Goal: Book appointment/travel/reservation

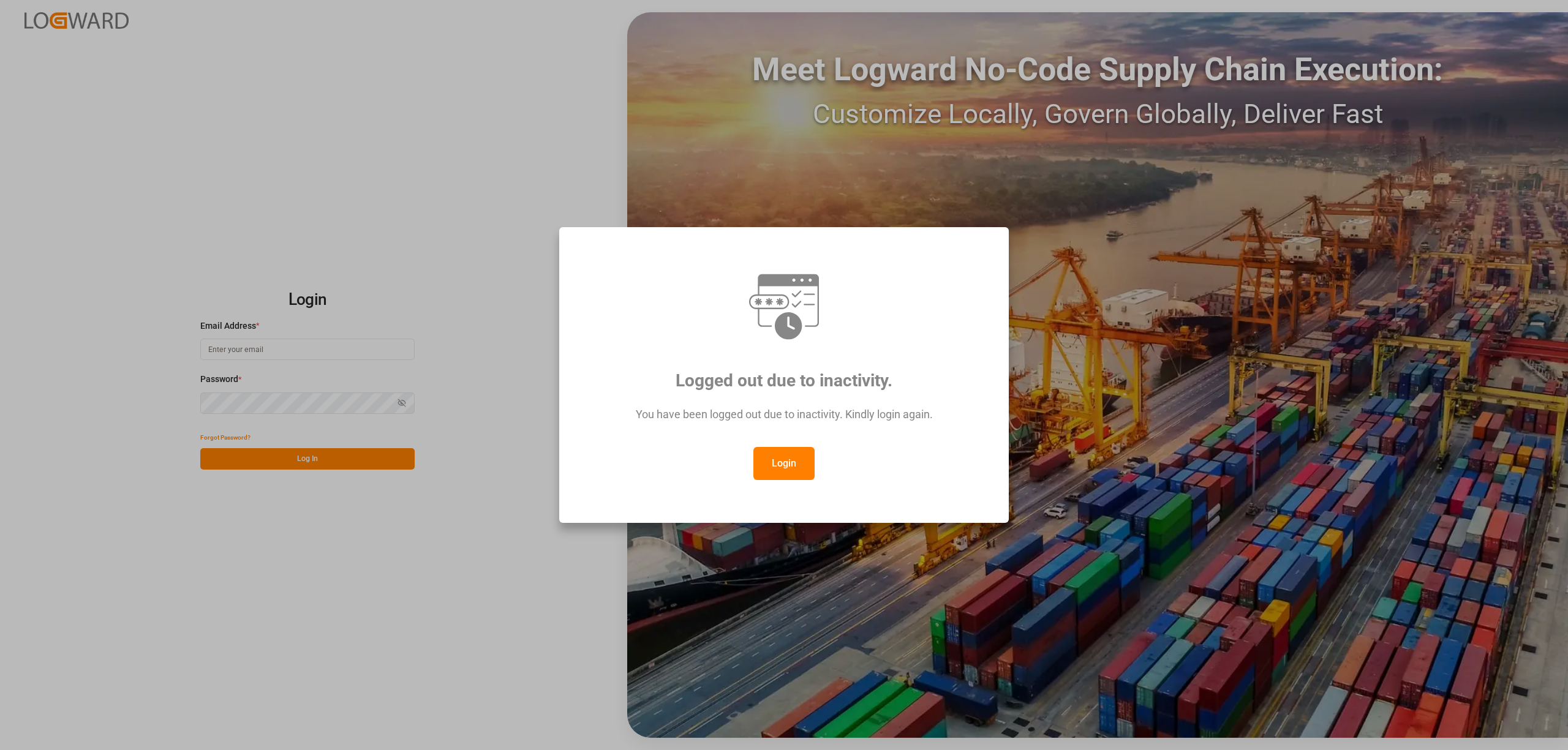
click at [772, 451] on button "Login" at bounding box center [784, 464] width 61 height 33
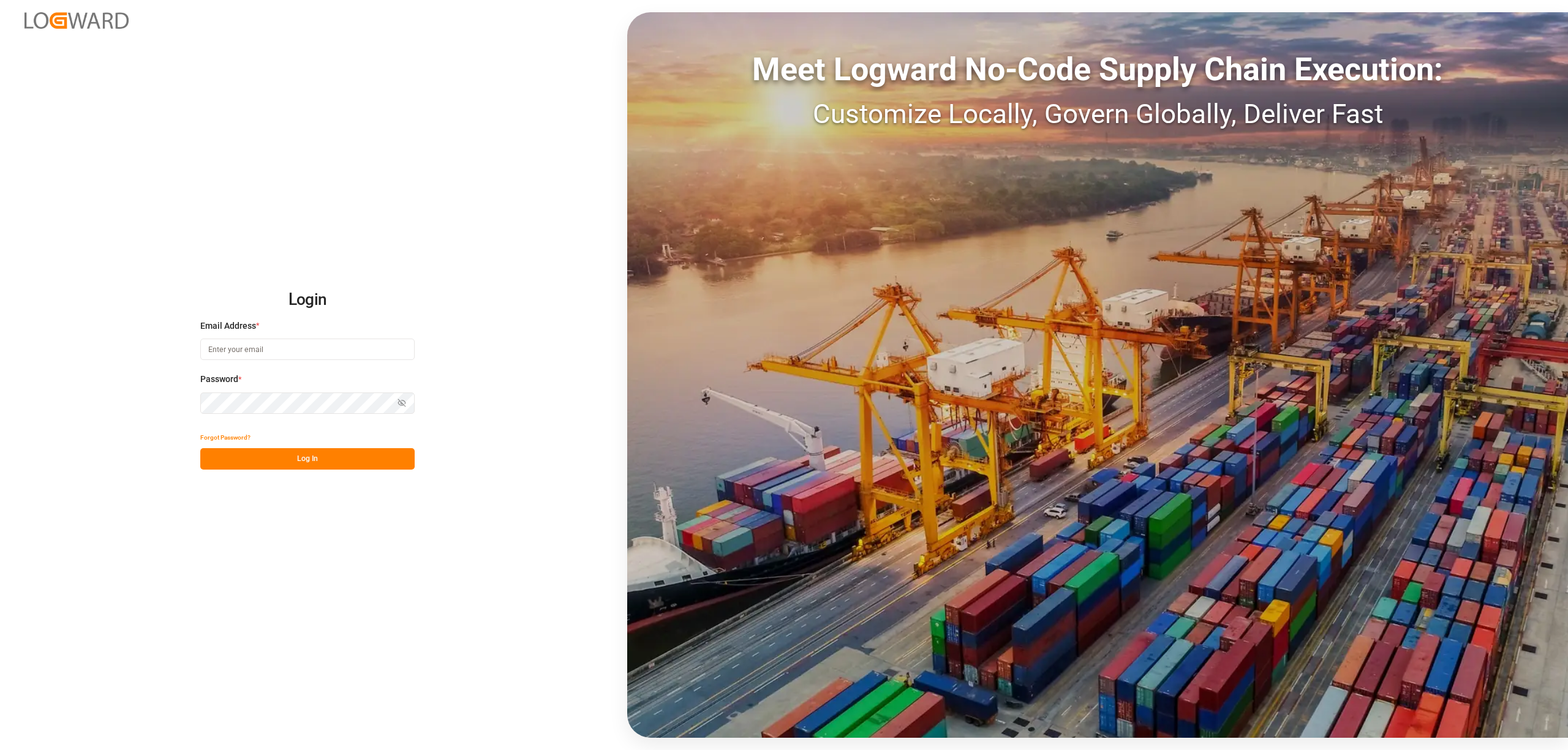
click at [306, 351] on input at bounding box center [308, 349] width 214 height 21
type input "[EMAIL_ADDRESS][PERSON_NAME][DOMAIN_NAME]"
click at [342, 465] on button "Log In" at bounding box center [308, 459] width 214 height 21
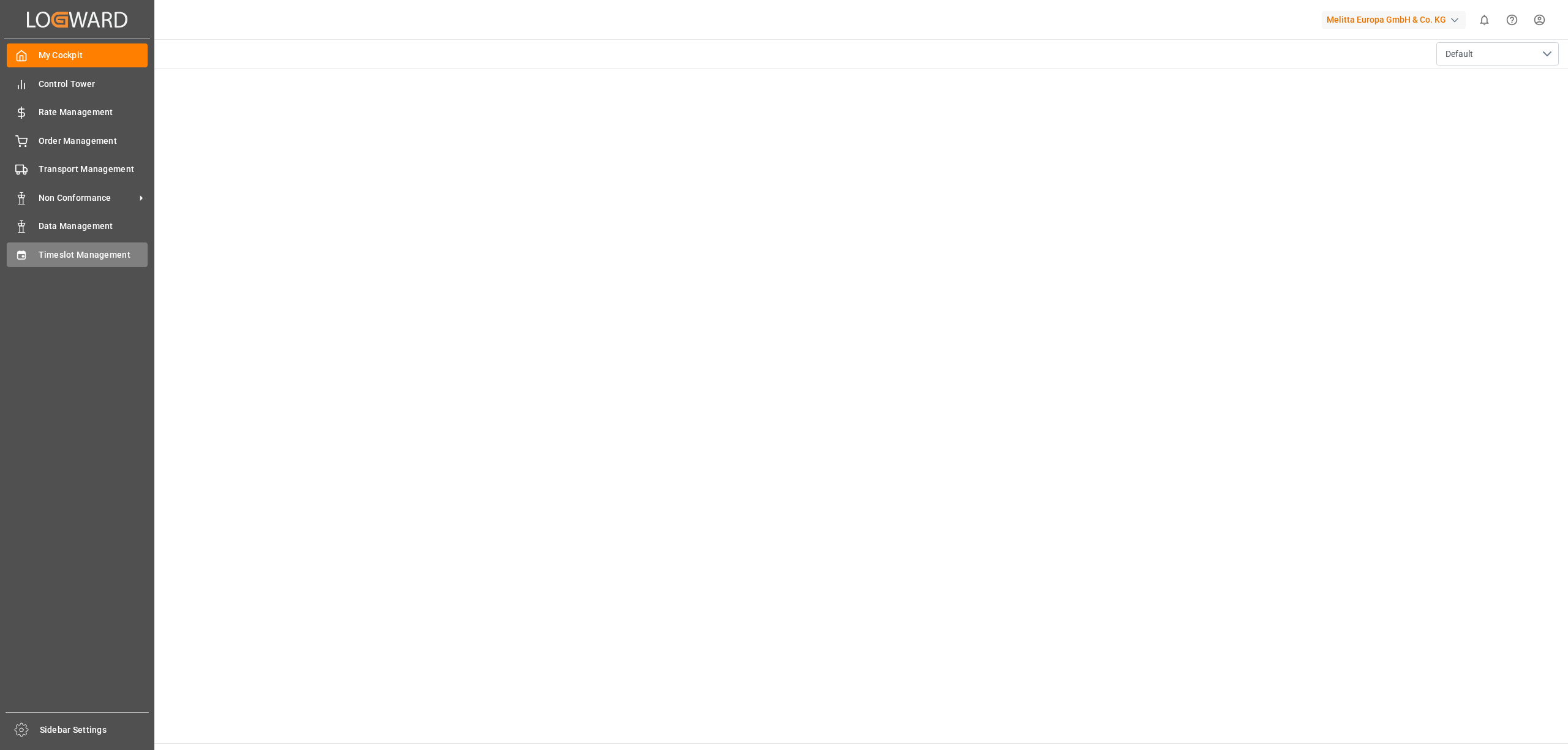
click at [27, 252] on div "Timeslot Management Timeslot Management" at bounding box center [77, 254] width 141 height 24
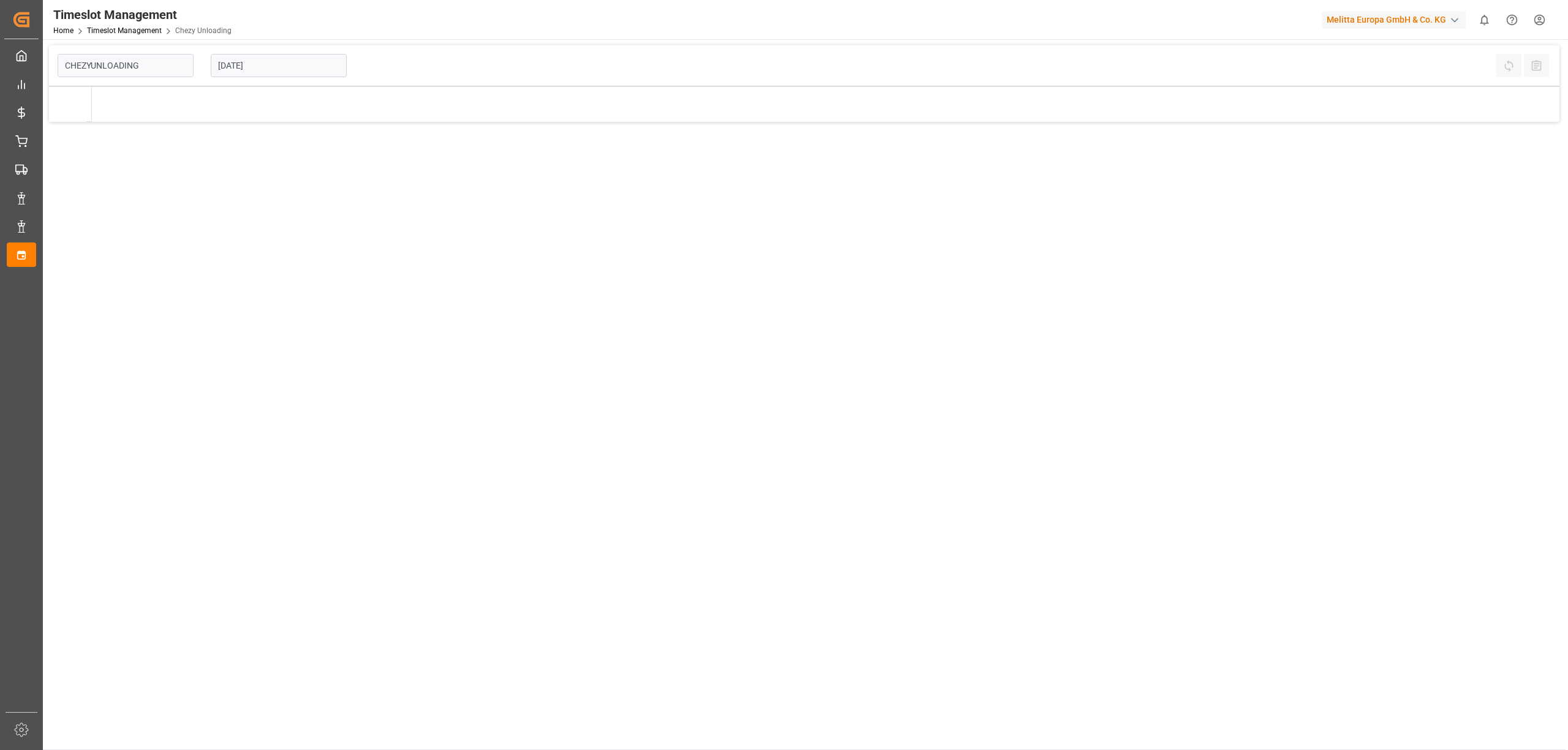
type input "Chezy Unloading"
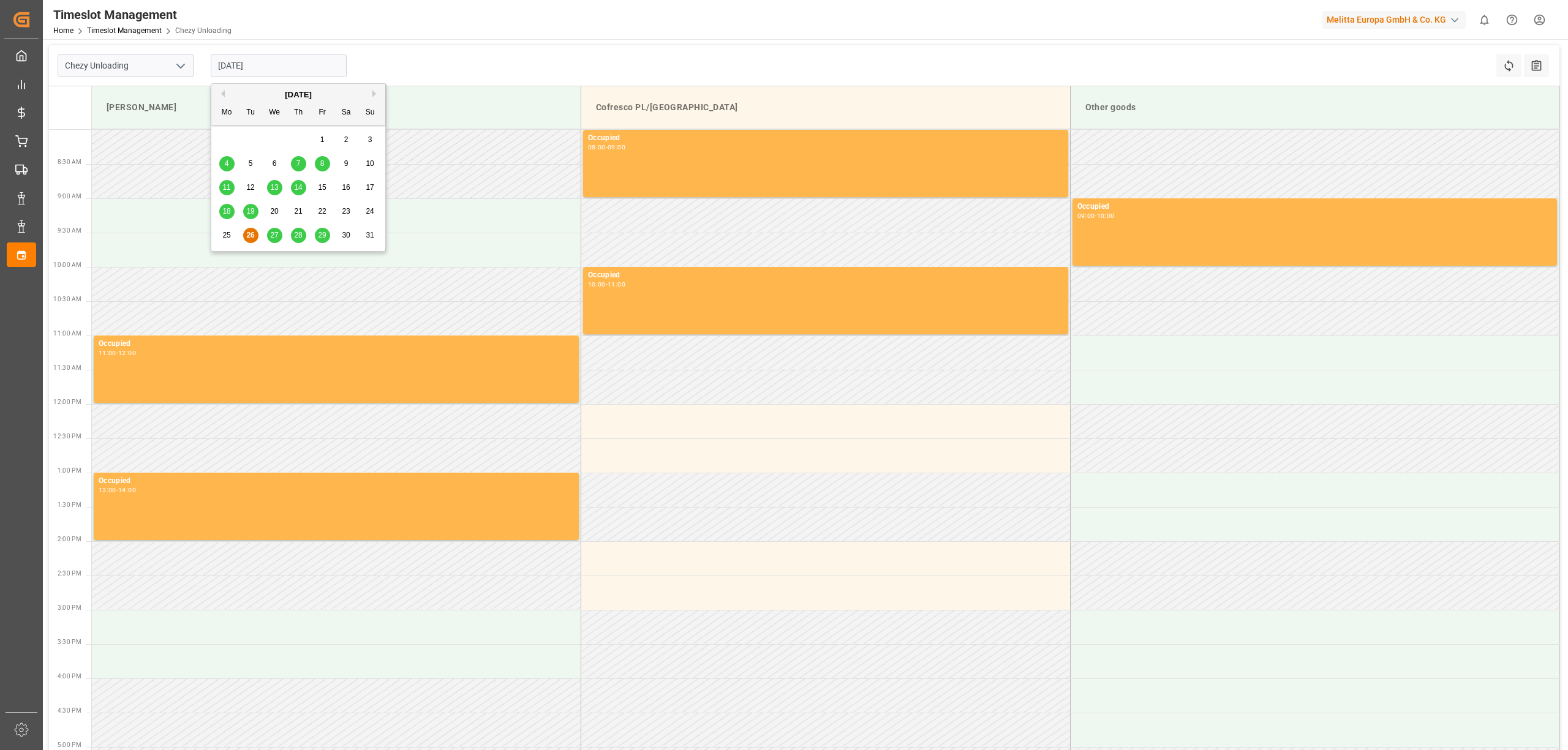
drag, startPoint x: 248, startPoint y: 70, endPoint x: 248, endPoint y: 87, distance: 17.0
click at [248, 69] on input "[DATE]" at bounding box center [278, 65] width 136 height 23
click at [324, 233] on span "29" at bounding box center [322, 235] width 8 height 9
type input "[DATE]"
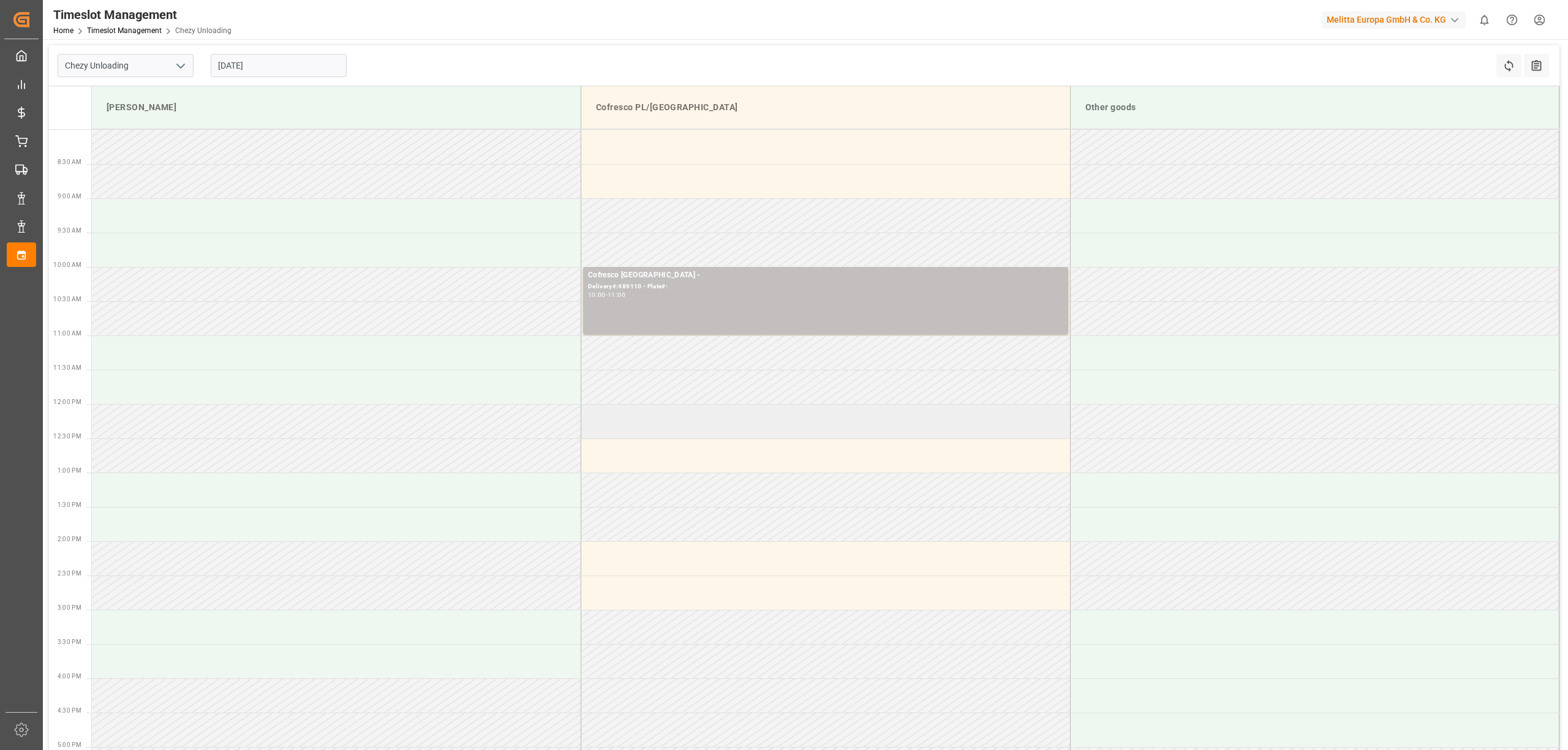
click at [662, 430] on td at bounding box center [826, 421] width 489 height 35
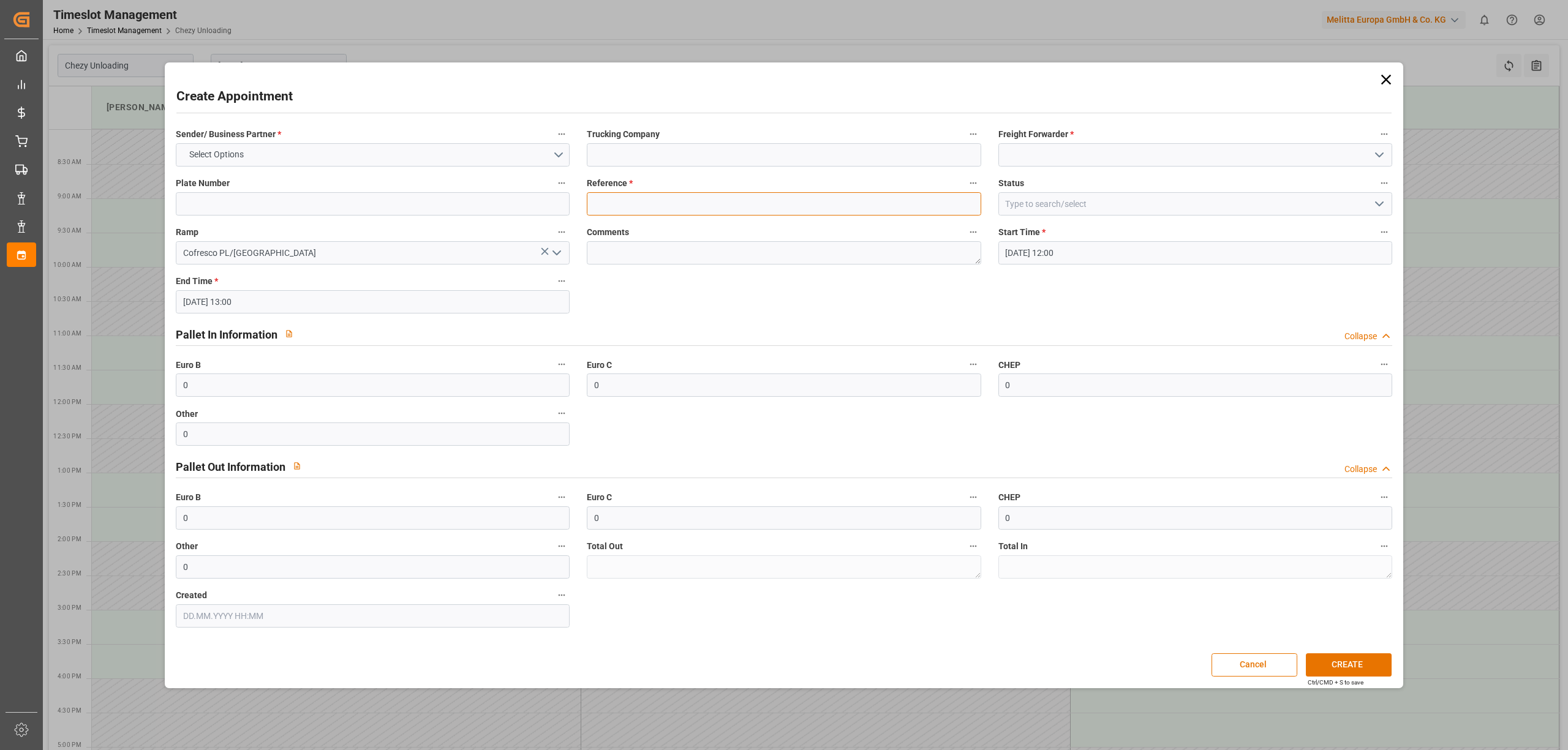
click at [651, 208] on input at bounding box center [784, 204] width 394 height 23
type input "489133"
click at [471, 160] on button "Select Options" at bounding box center [373, 154] width 394 height 23
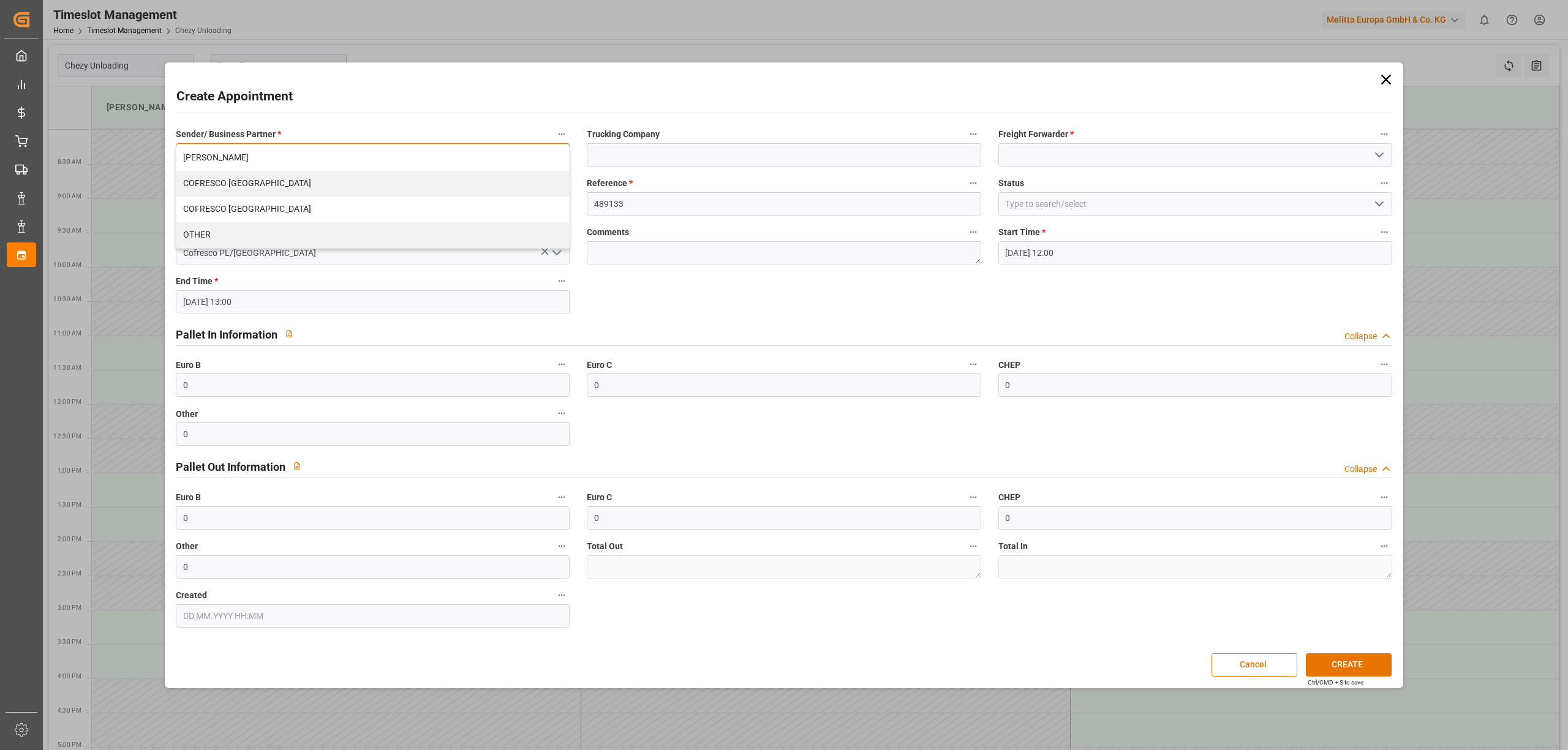
click at [356, 187] on div "COFRESCO [GEOGRAPHIC_DATA]" at bounding box center [373, 184] width 393 height 26
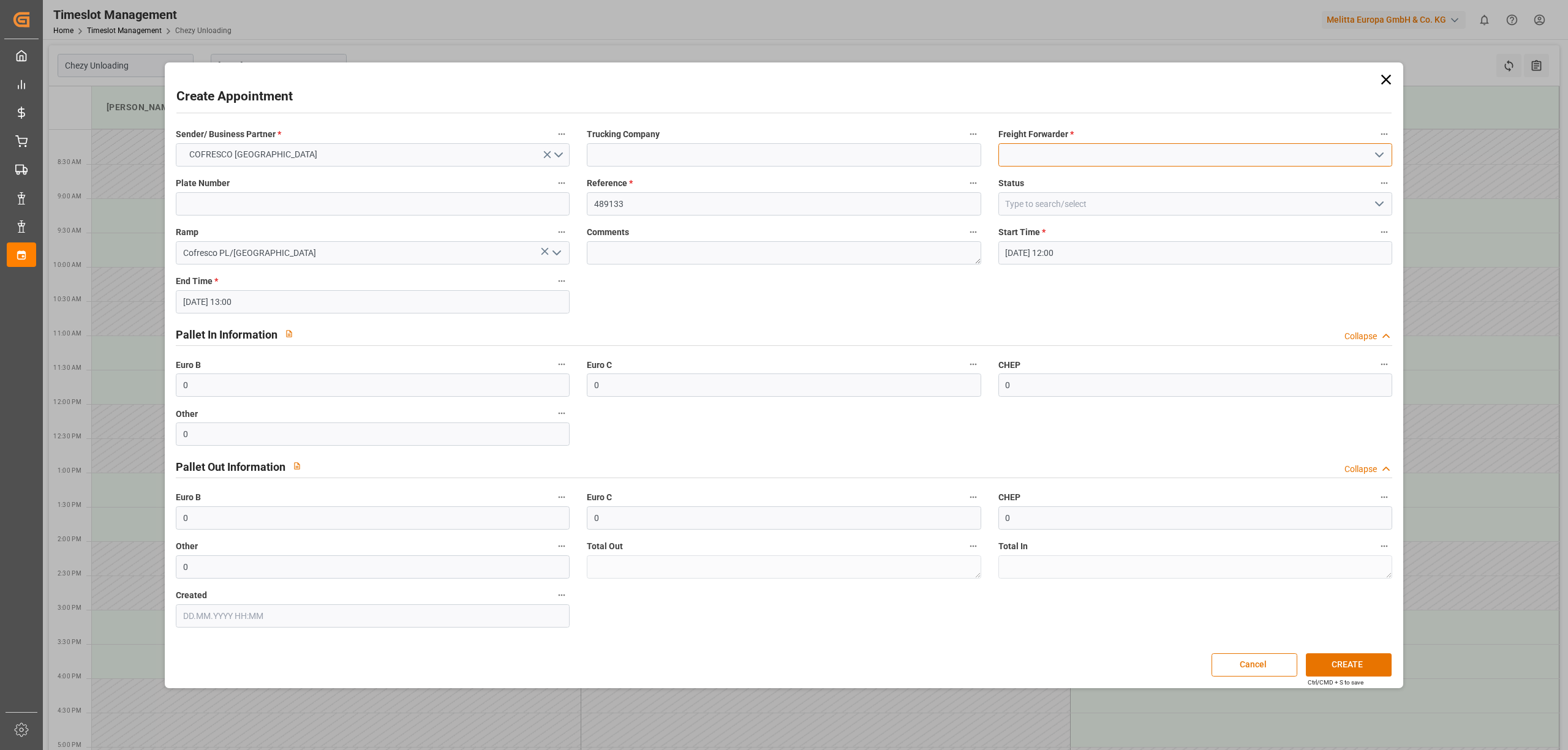
click at [1157, 150] on input at bounding box center [1195, 154] width 394 height 23
click at [1171, 176] on div "[PERSON_NAME]" at bounding box center [1195, 182] width 393 height 27
type input "[PERSON_NAME]"
click at [1354, 665] on button "CREATE" at bounding box center [1348, 665] width 86 height 23
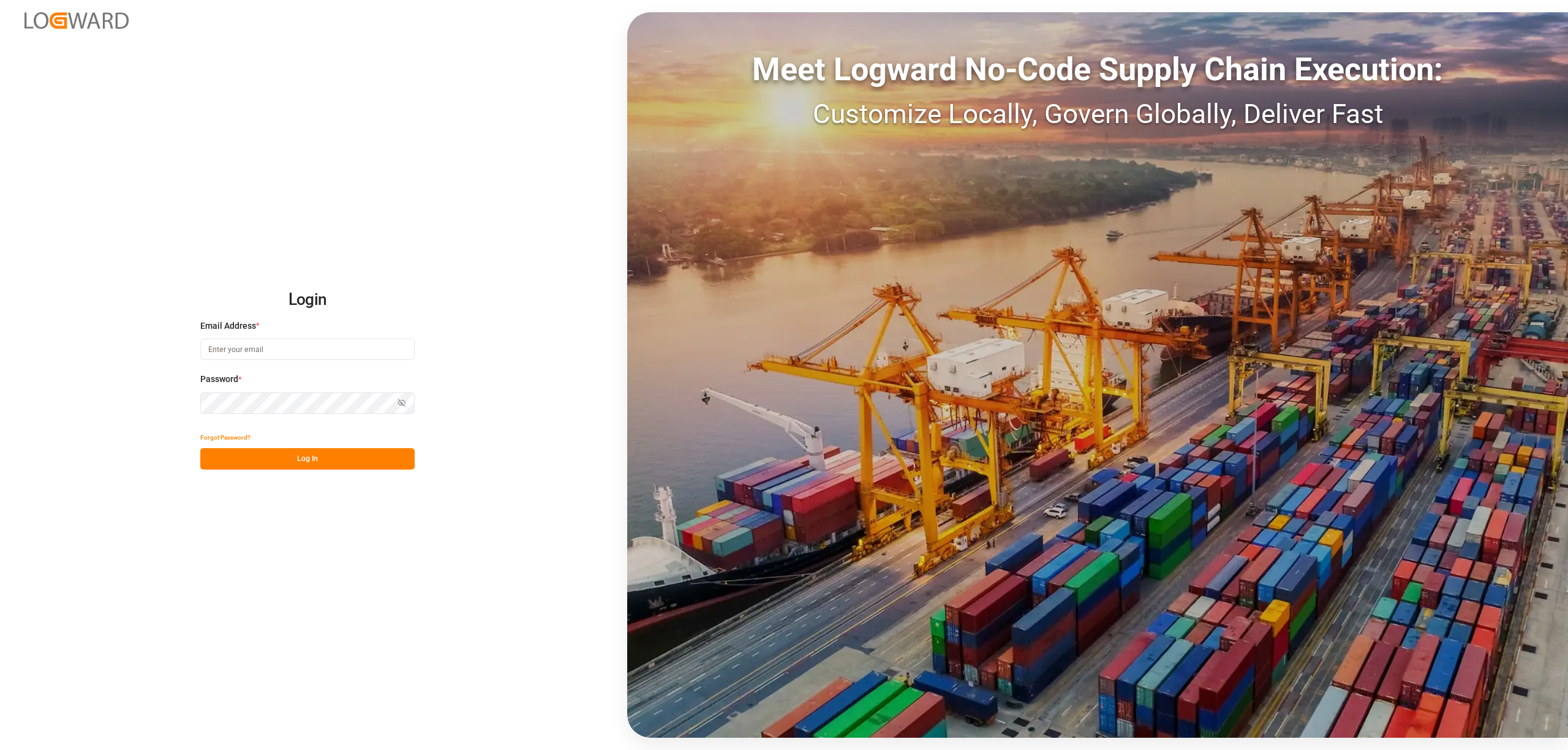
click at [272, 346] on input at bounding box center [308, 349] width 214 height 21
type input "[EMAIL_ADDRESS][PERSON_NAME][DOMAIN_NAME]"
click at [387, 457] on button "Log In" at bounding box center [308, 459] width 214 height 21
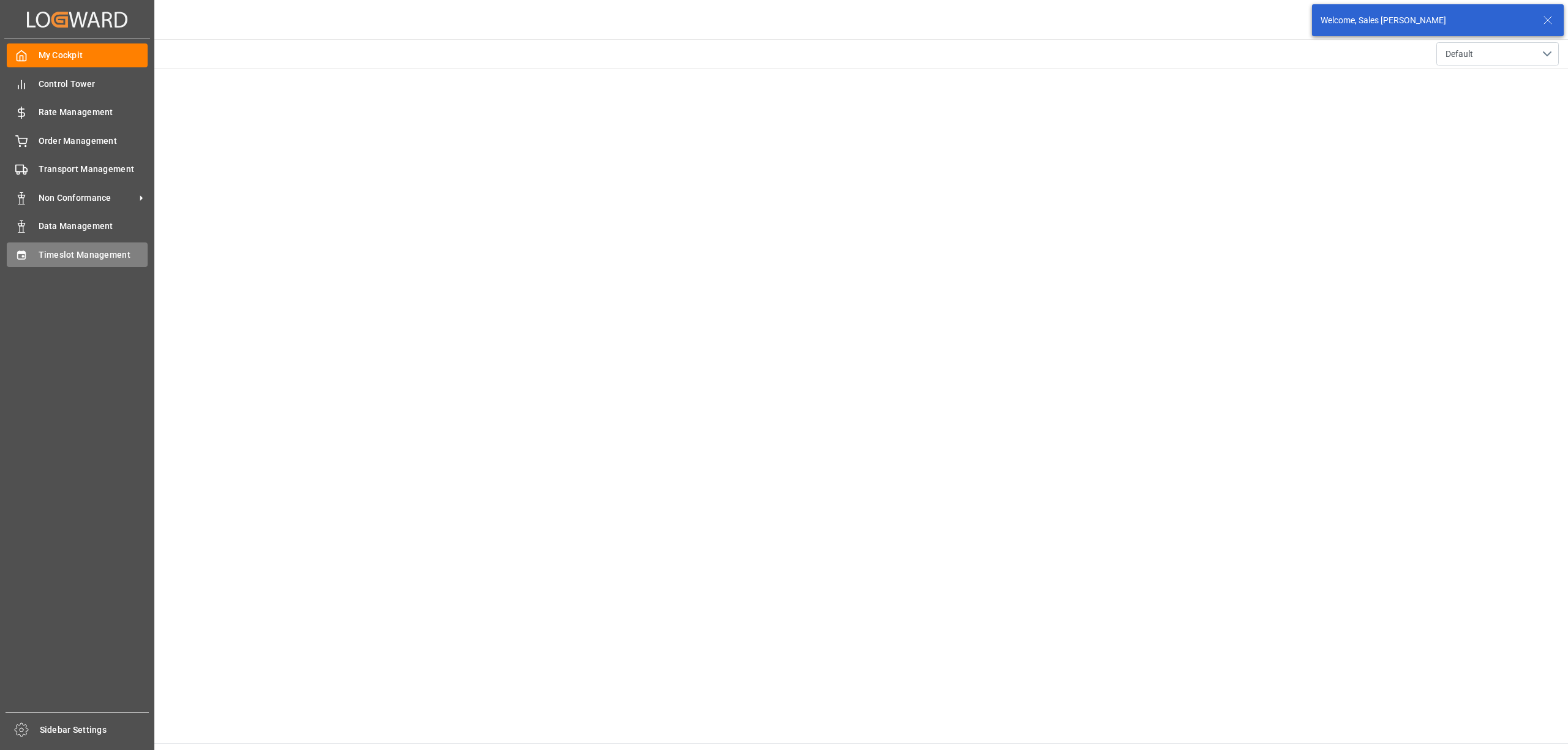
click at [25, 254] on icon at bounding box center [21, 255] width 12 height 12
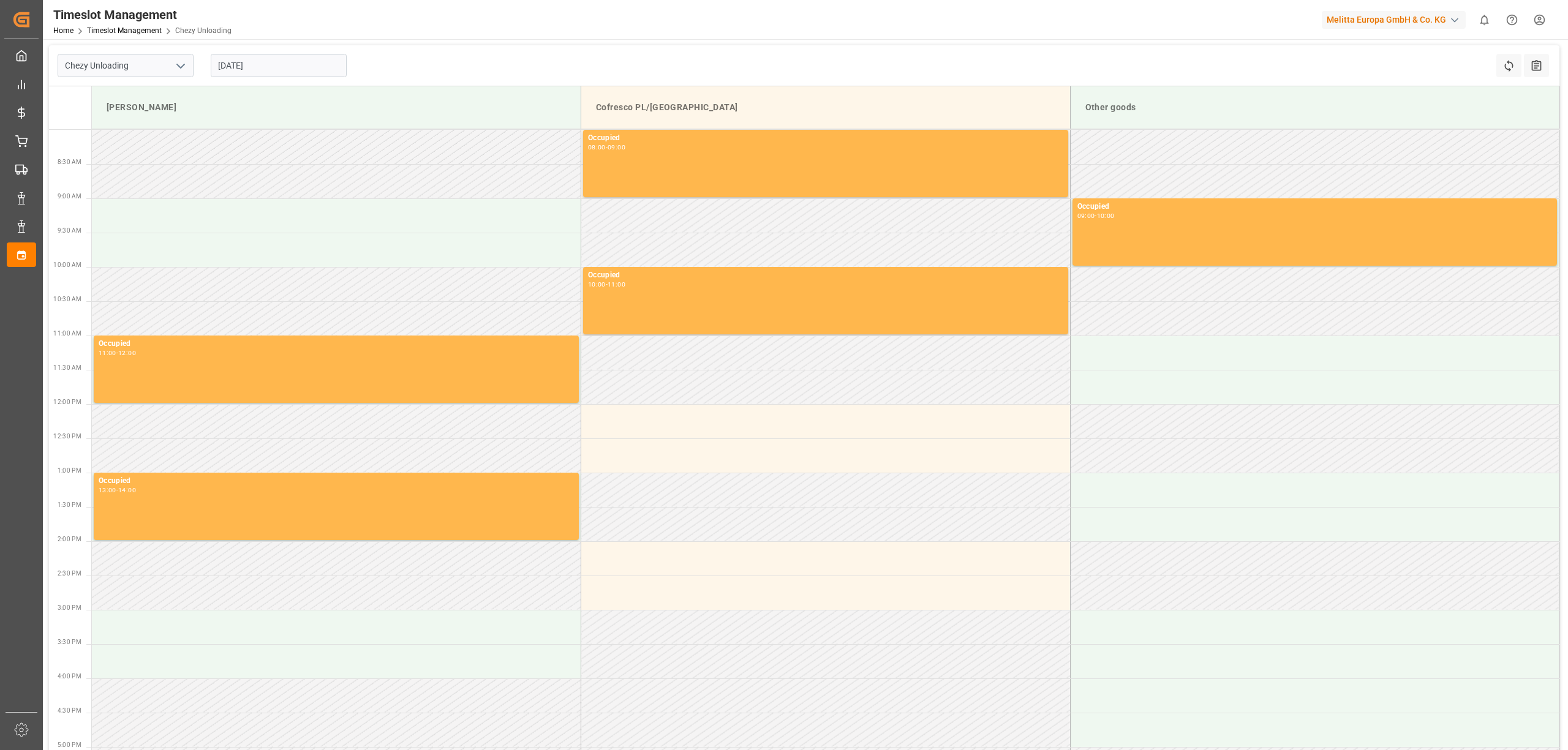
click at [250, 55] on input "[DATE]" at bounding box center [278, 65] width 136 height 23
click at [317, 233] on div "29" at bounding box center [322, 236] width 15 height 15
type input "[DATE]"
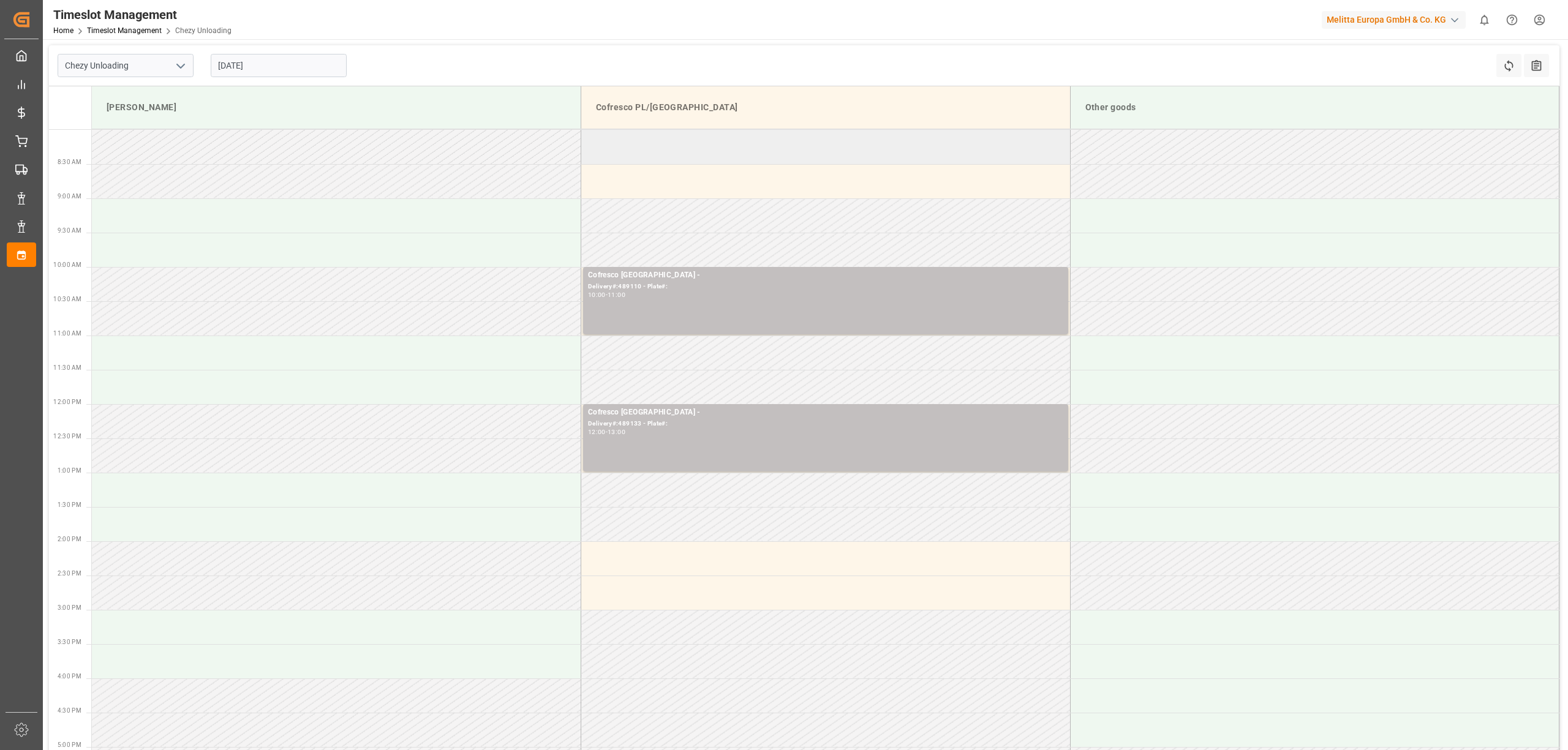
click at [714, 146] on td at bounding box center [826, 147] width 489 height 35
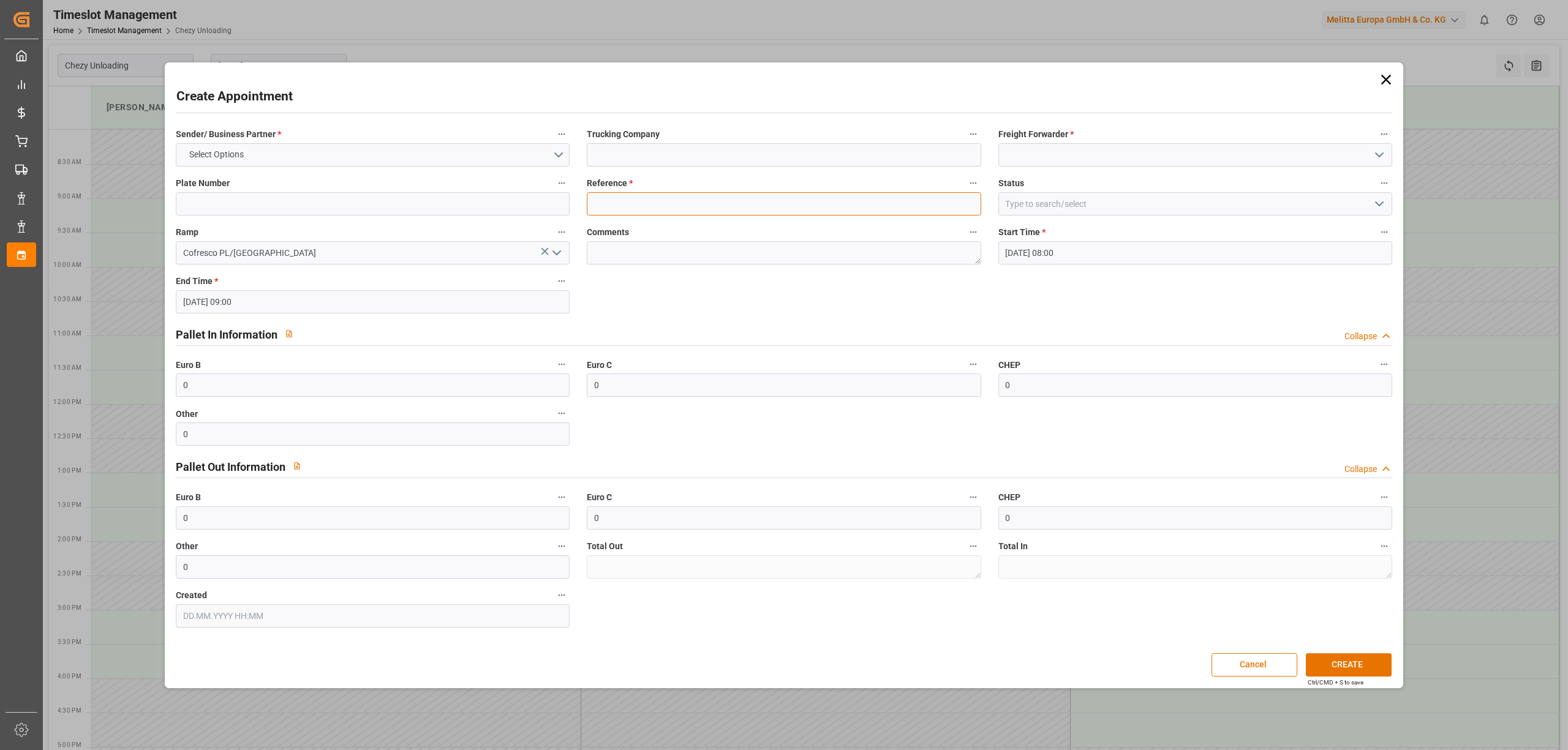
click at [625, 203] on input at bounding box center [784, 204] width 394 height 23
type input "1"
type input "489133"
click at [442, 149] on button "Select Options" at bounding box center [373, 154] width 394 height 23
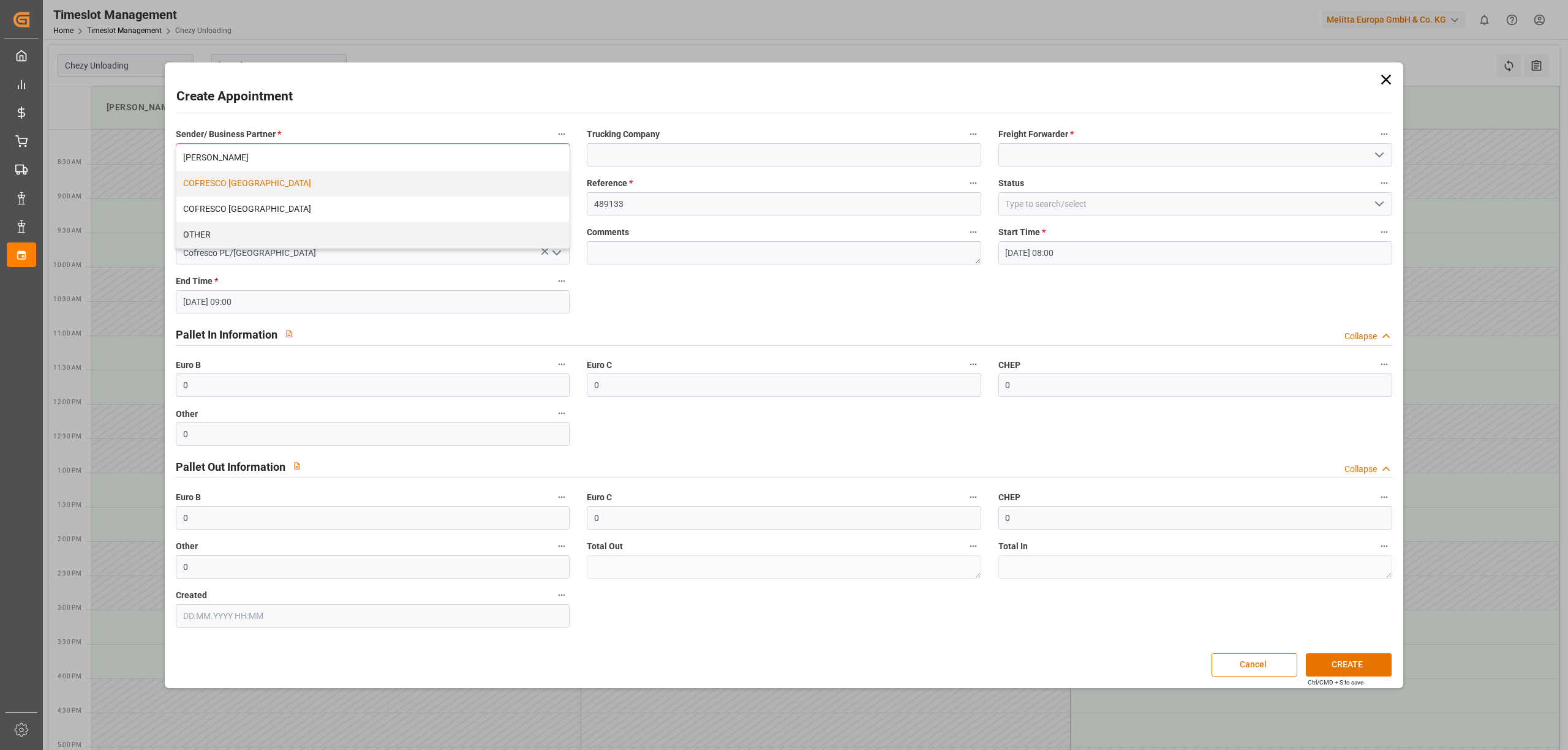
click at [344, 187] on div "COFRESCO [GEOGRAPHIC_DATA]" at bounding box center [373, 184] width 393 height 26
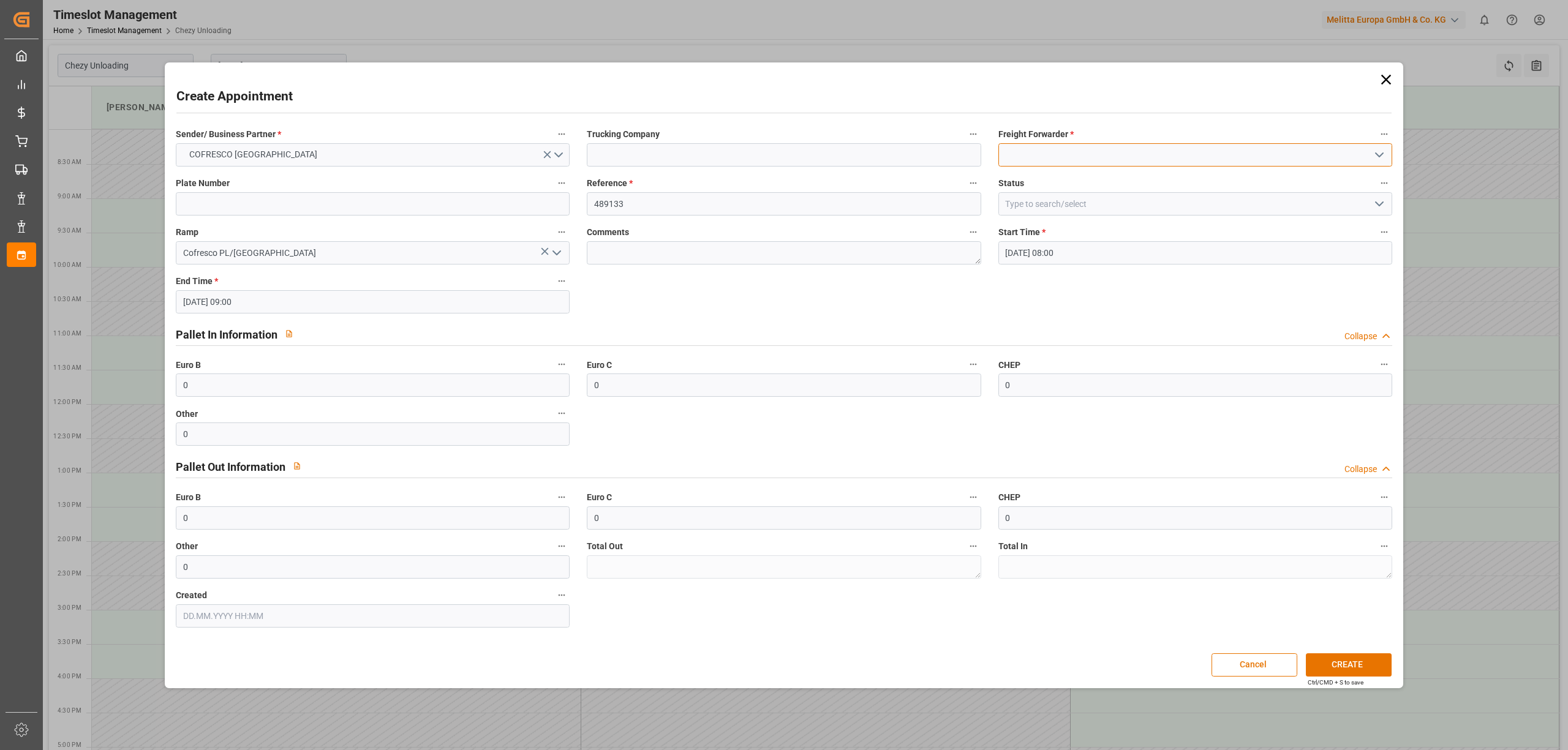
click at [1176, 164] on input at bounding box center [1195, 154] width 394 height 23
click at [1153, 182] on div "[PERSON_NAME]" at bounding box center [1195, 182] width 393 height 27
type input "[PERSON_NAME]"
click at [1343, 665] on button "CREATE" at bounding box center [1348, 665] width 86 height 23
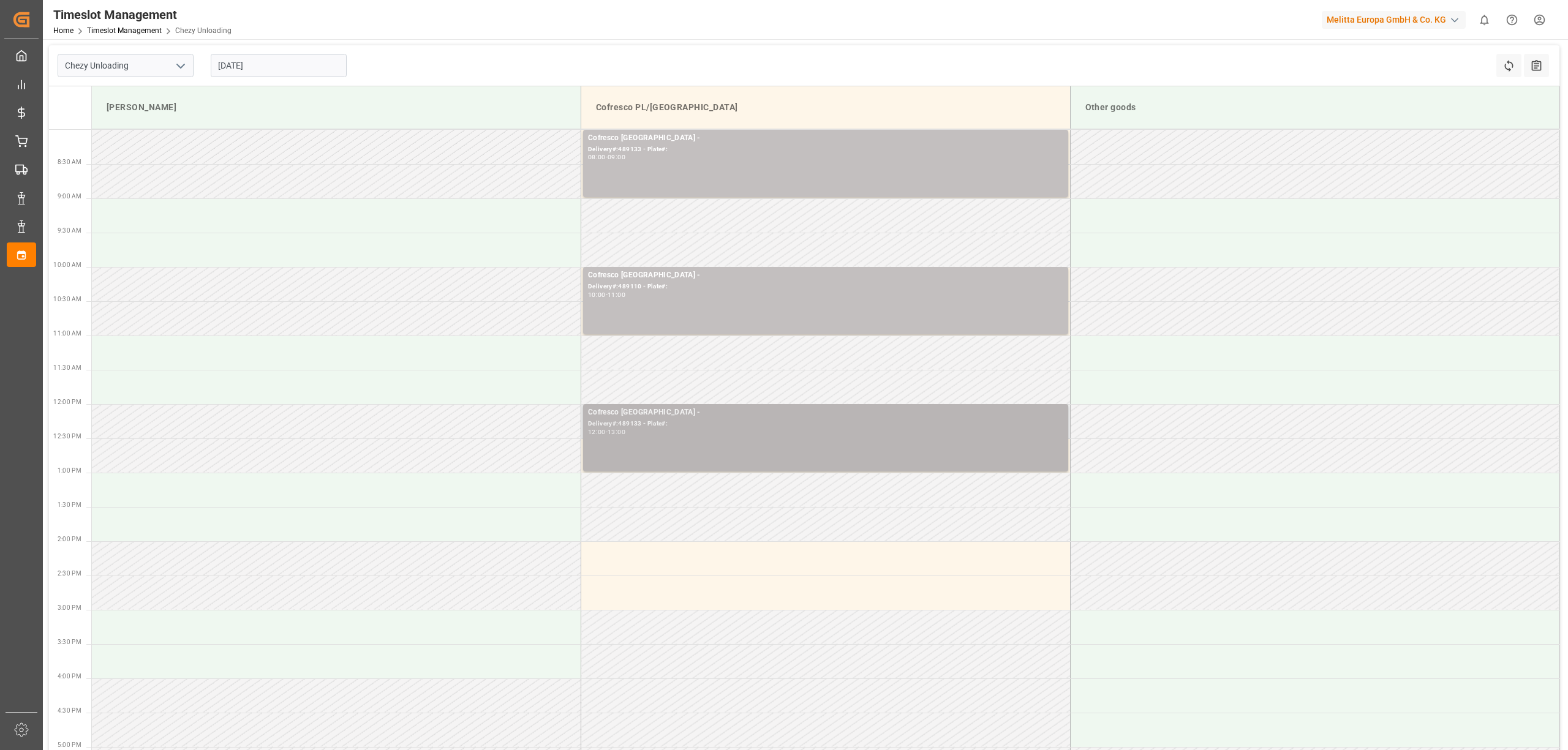
click at [794, 436] on div "12:00 - 13:00" at bounding box center [826, 433] width 475 height 7
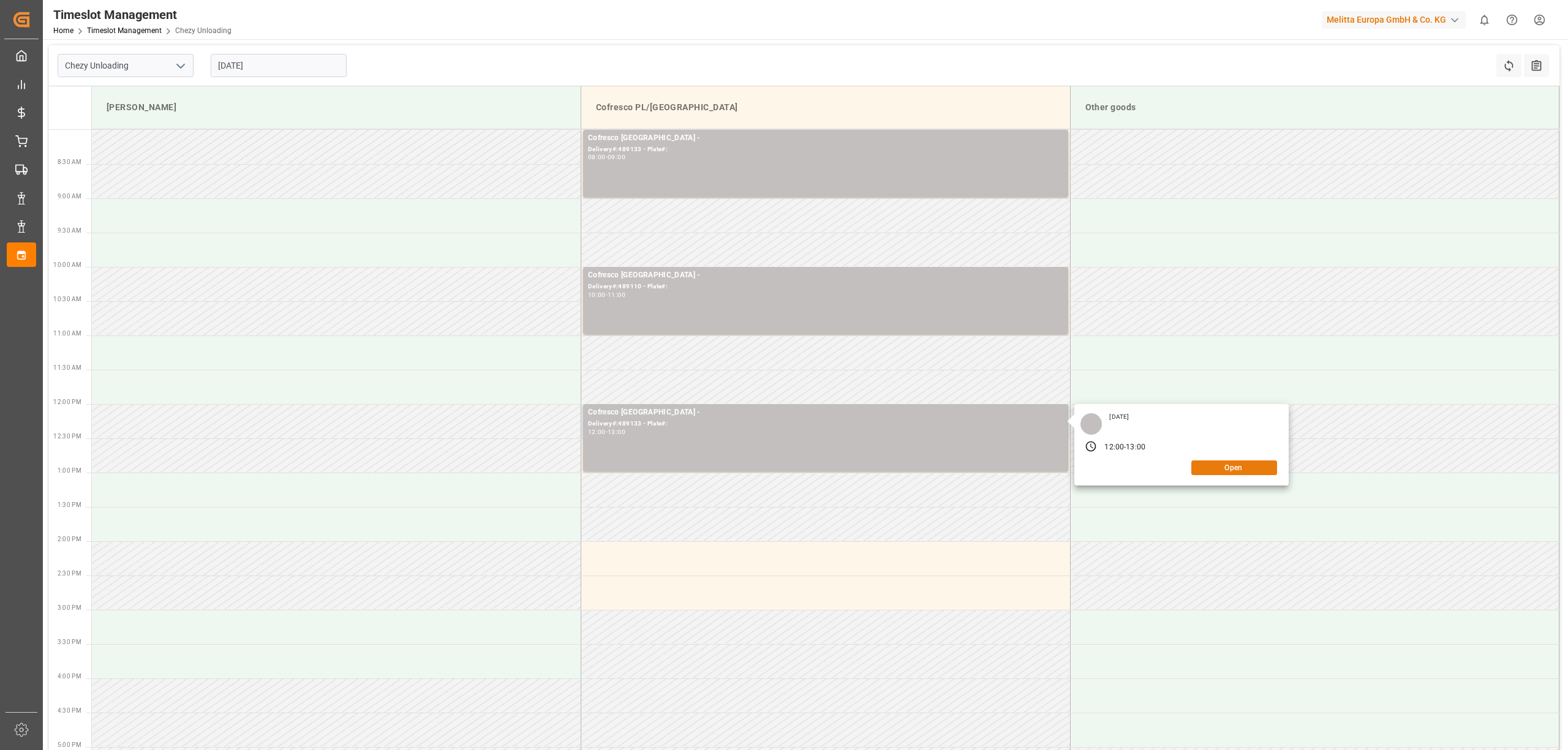
click at [1215, 470] on button "Open" at bounding box center [1234, 468] width 86 height 15
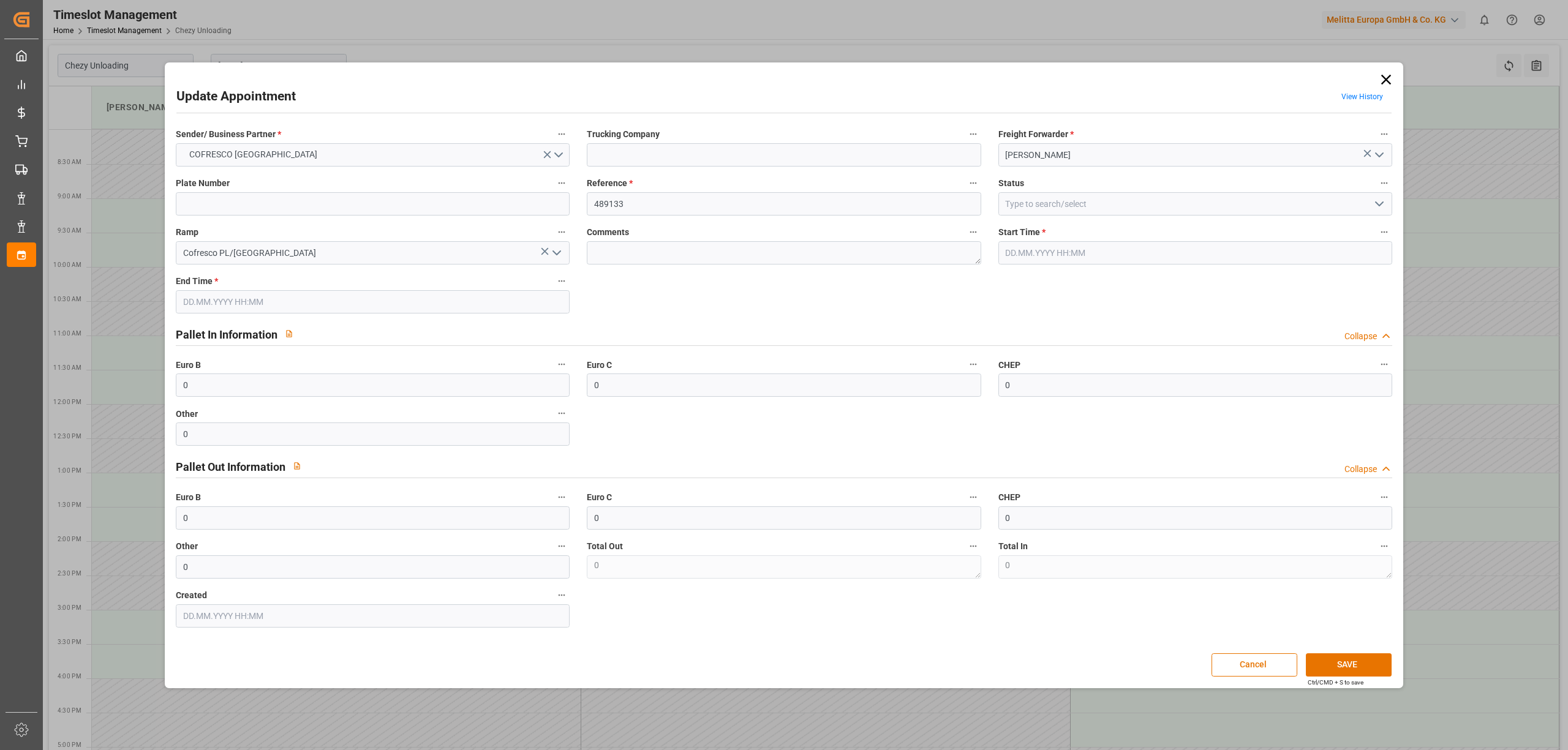
type input "[DATE] 12:00"
type input "[DATE] 13:00"
type input "[DATE] 09:19"
drag, startPoint x: 290, startPoint y: 154, endPoint x: 270, endPoint y: 148, distance: 20.9
click at [270, 148] on div "Sender/ Business Partner * COFRESCO POLAND Trucking Company Freight Forwarder *…" at bounding box center [784, 377] width 1233 height 510
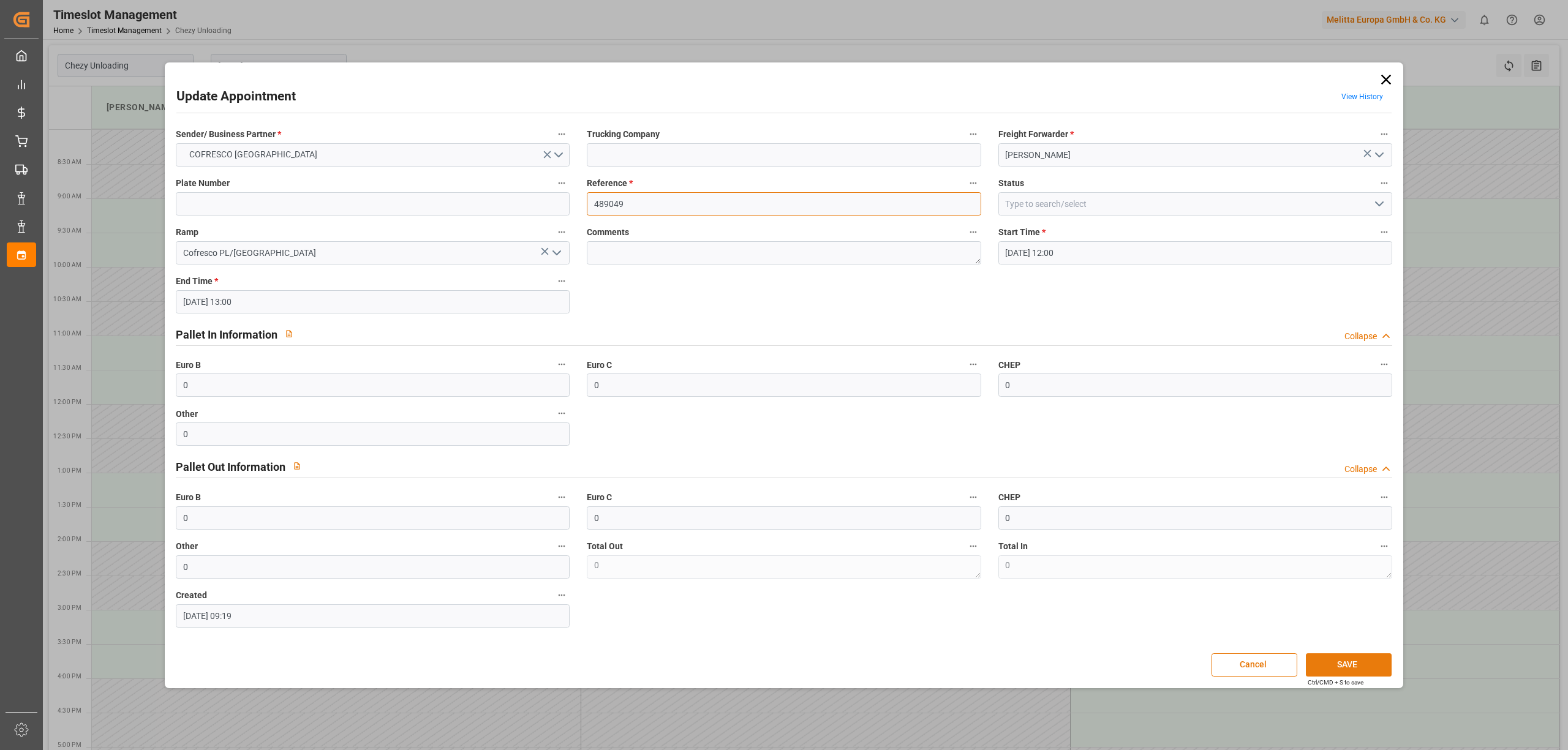
type input "489049"
click at [1352, 661] on button "SAVE" at bounding box center [1348, 665] width 86 height 23
